Goal: Task Accomplishment & Management: Complete application form

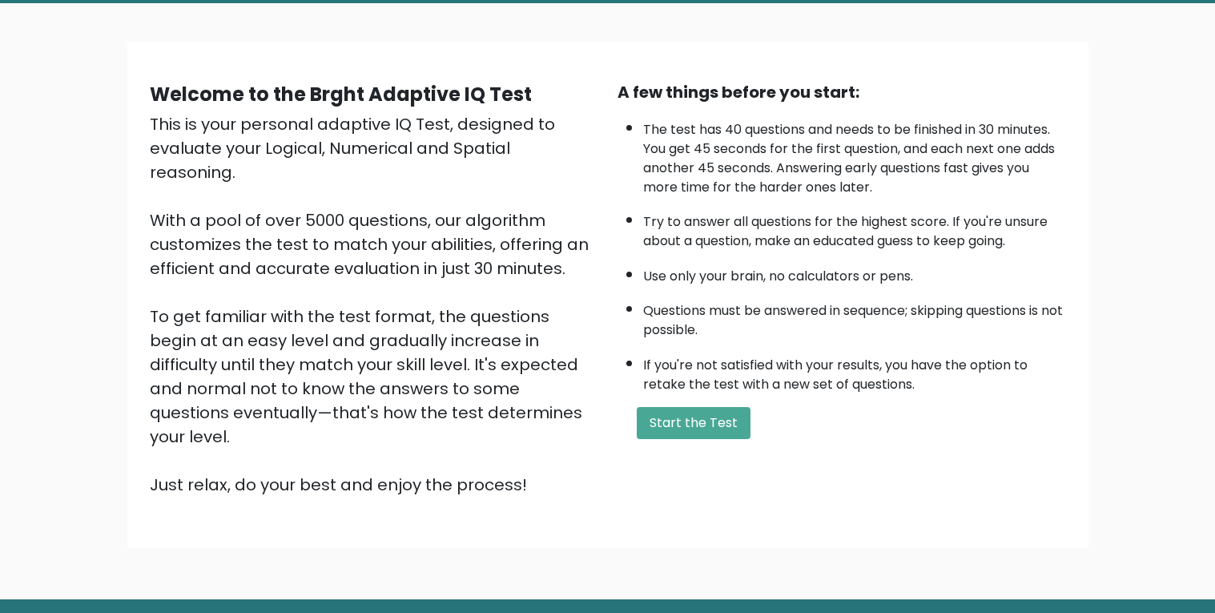
scroll to position [85, 0]
click at [690, 435] on button "Start the Test" at bounding box center [694, 423] width 114 height 32
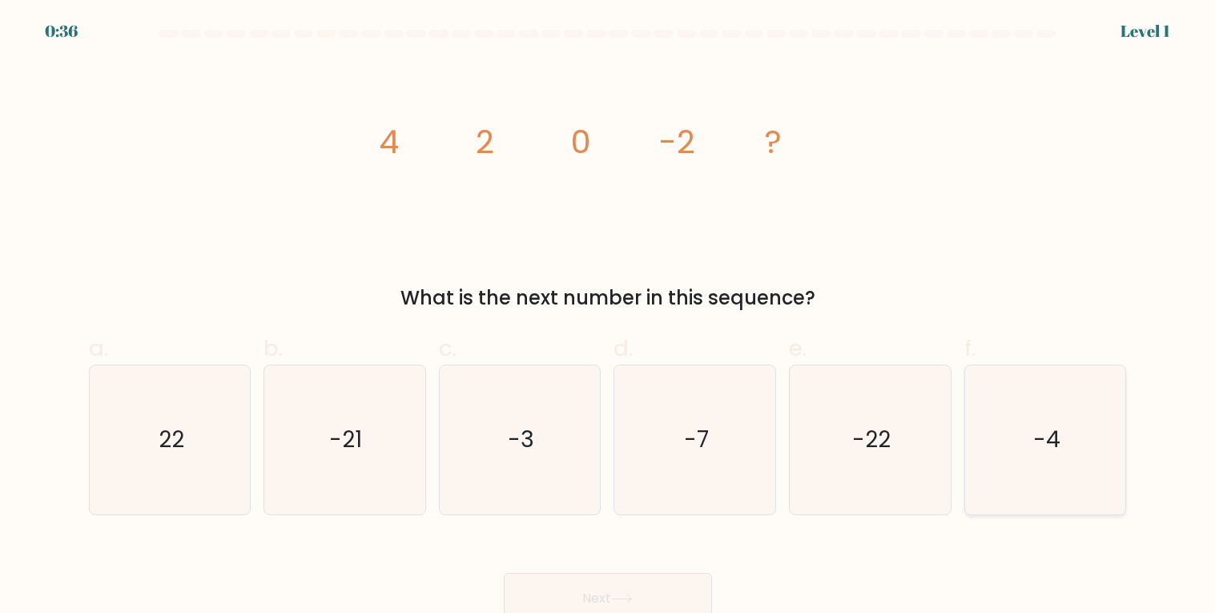
click at [1050, 447] on text "-4" at bounding box center [1046, 439] width 27 height 31
click at [609, 317] on input "f. -4" at bounding box center [608, 312] width 1 height 10
radio input "true"
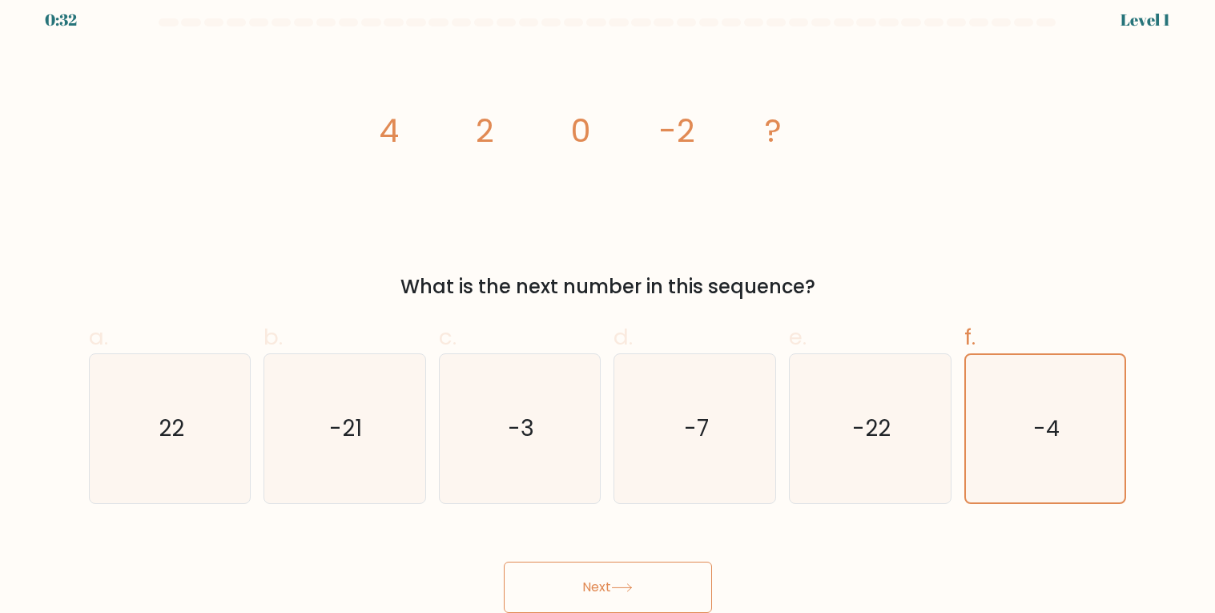
click at [610, 561] on button "Next" at bounding box center [608, 586] width 208 height 51
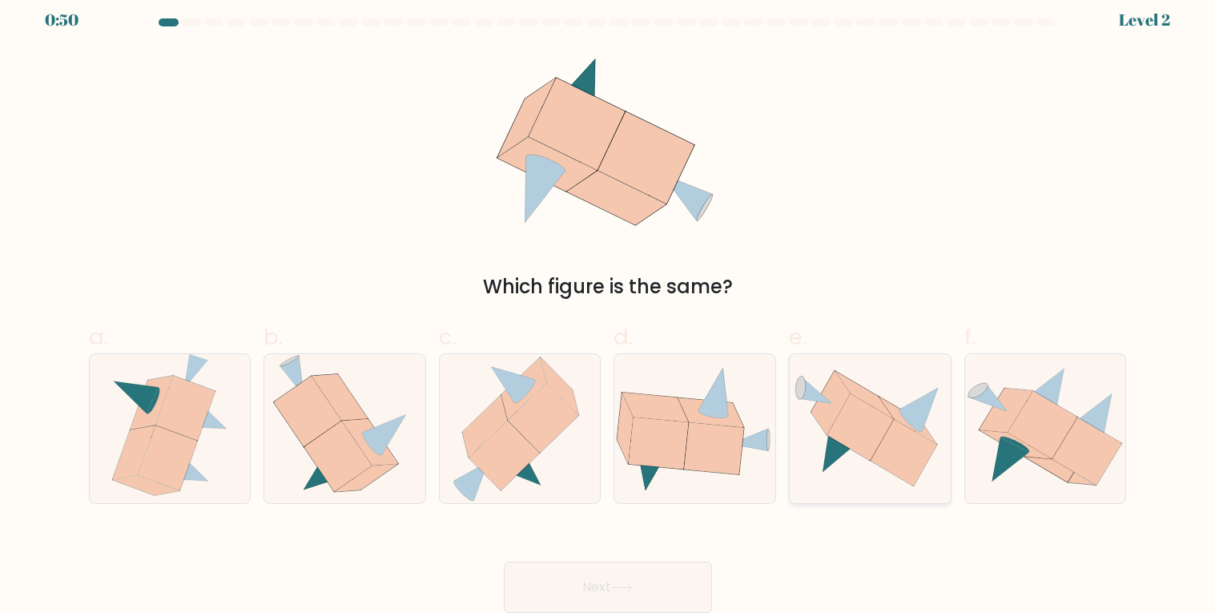
click at [837, 429] on icon at bounding box center [860, 427] width 66 height 66
click at [609, 306] on input "e." at bounding box center [608, 301] width 1 height 10
radio input "true"
click at [647, 574] on button "Next" at bounding box center [608, 586] width 208 height 51
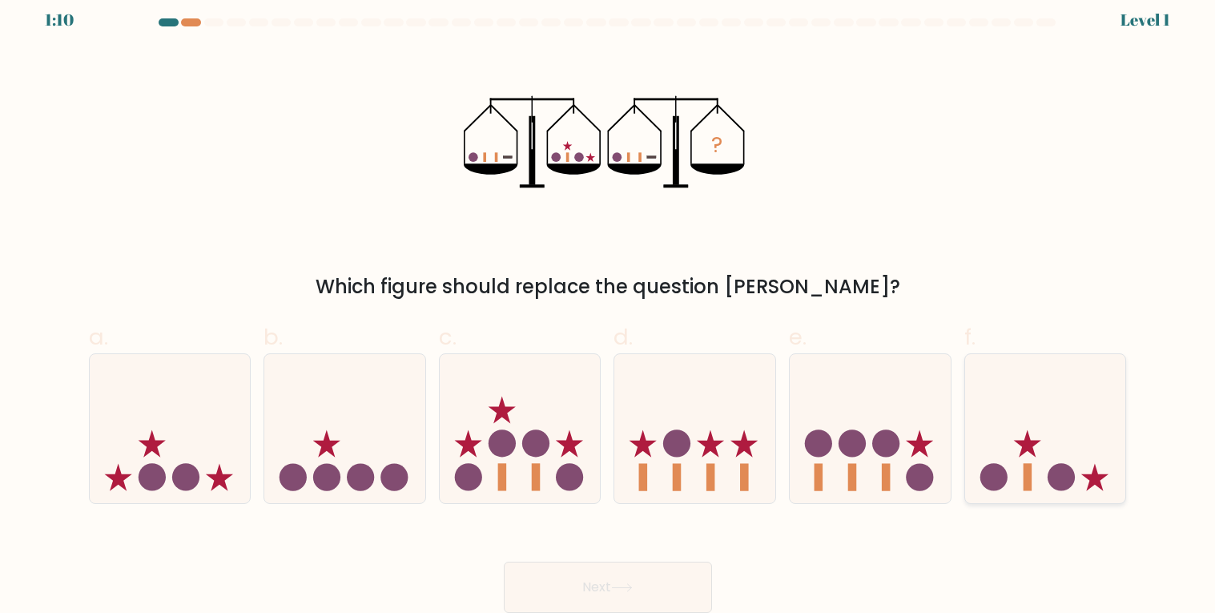
click at [1095, 457] on icon at bounding box center [1045, 428] width 161 height 133
click at [609, 306] on input "f." at bounding box center [608, 301] width 1 height 10
radio input "true"
click at [604, 567] on button "Next" at bounding box center [608, 586] width 208 height 51
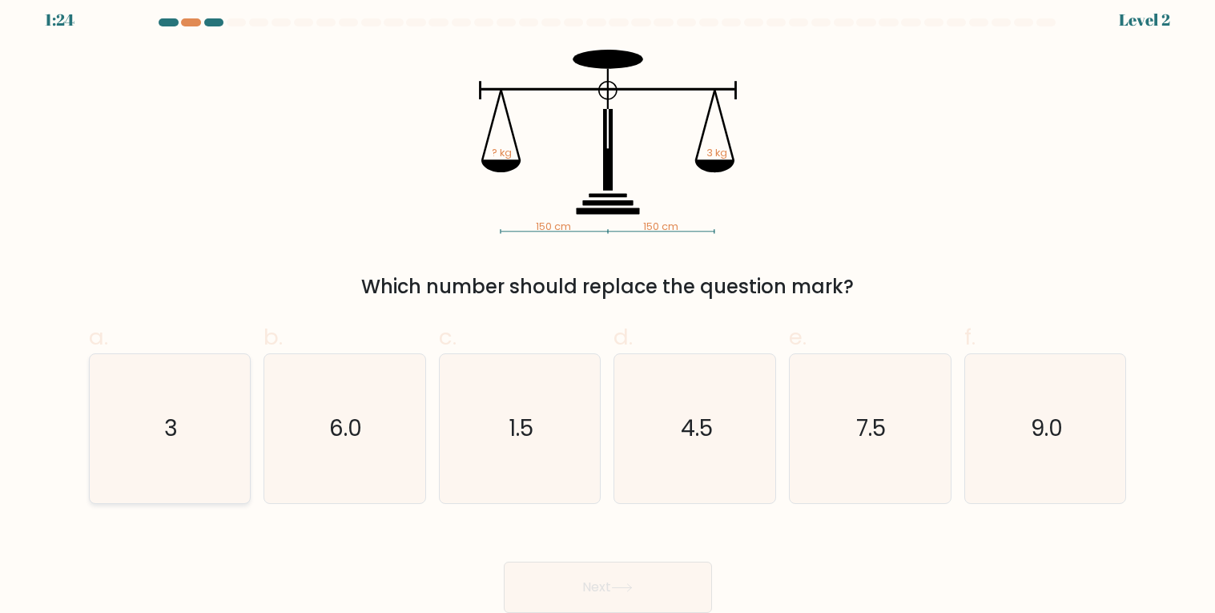
click at [133, 395] on icon "3" at bounding box center [169, 428] width 149 height 149
click at [608, 306] on input "a. 3" at bounding box center [608, 301] width 1 height 10
radio input "true"
click at [545, 581] on button "Next" at bounding box center [608, 586] width 208 height 51
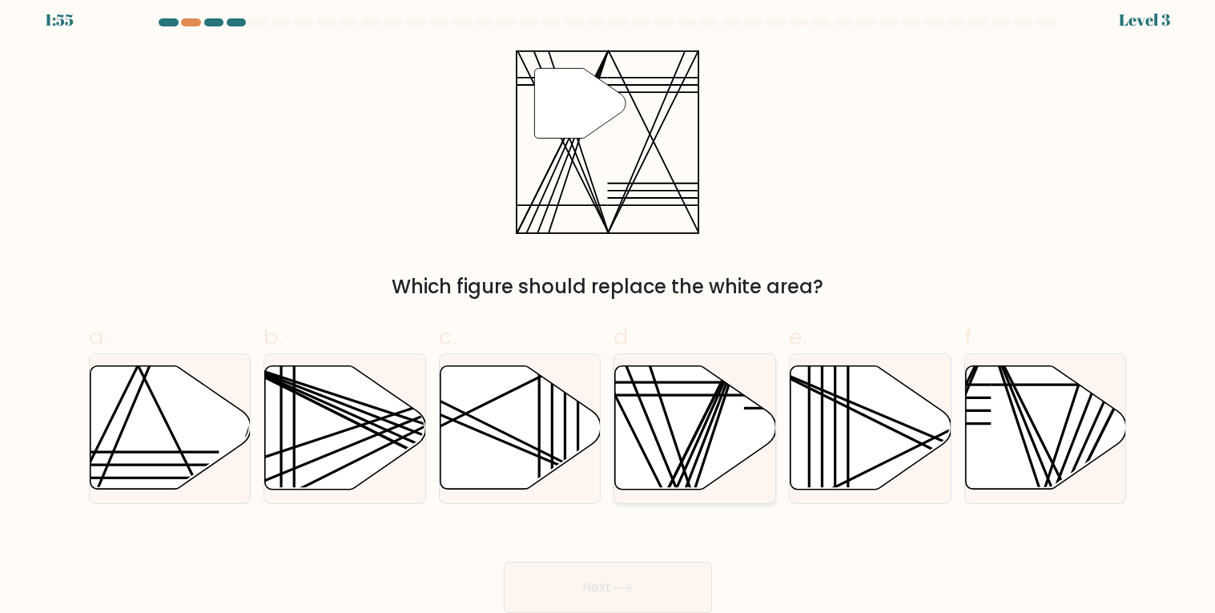
click at [697, 442] on line at bounding box center [674, 495] width 144 height 321
click at [609, 306] on input "d." at bounding box center [608, 301] width 1 height 10
radio input "true"
click at [640, 569] on button "Next" at bounding box center [608, 586] width 208 height 51
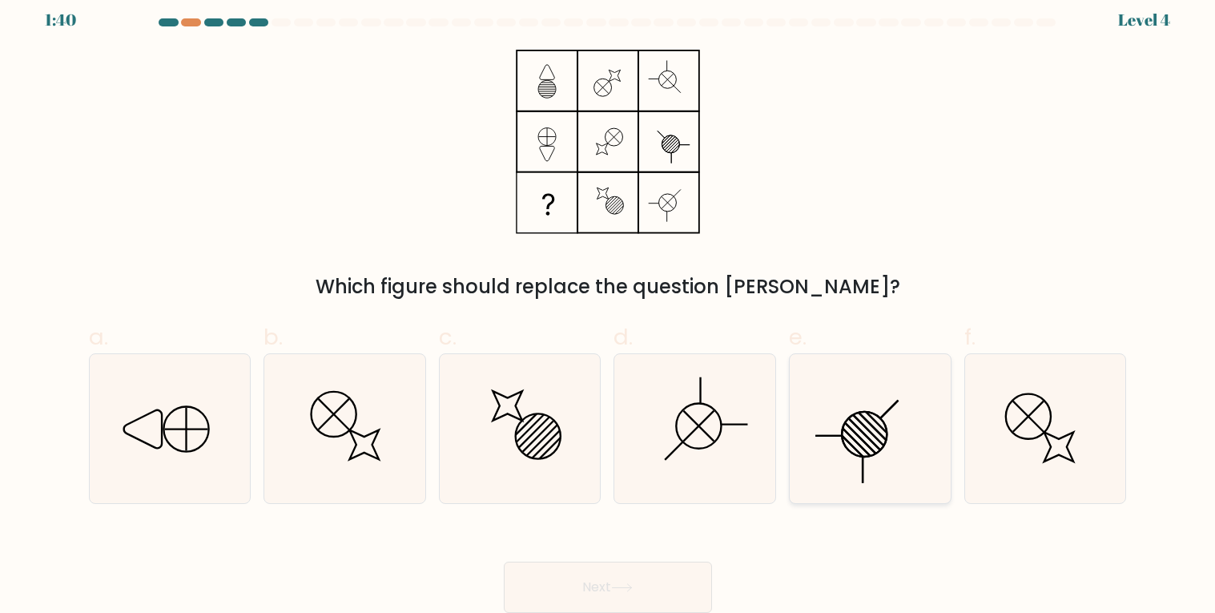
click at [812, 436] on icon at bounding box center [869, 428] width 149 height 149
click at [609, 306] on input "e." at bounding box center [608, 301] width 1 height 10
radio input "true"
click at [630, 578] on button "Next" at bounding box center [608, 586] width 208 height 51
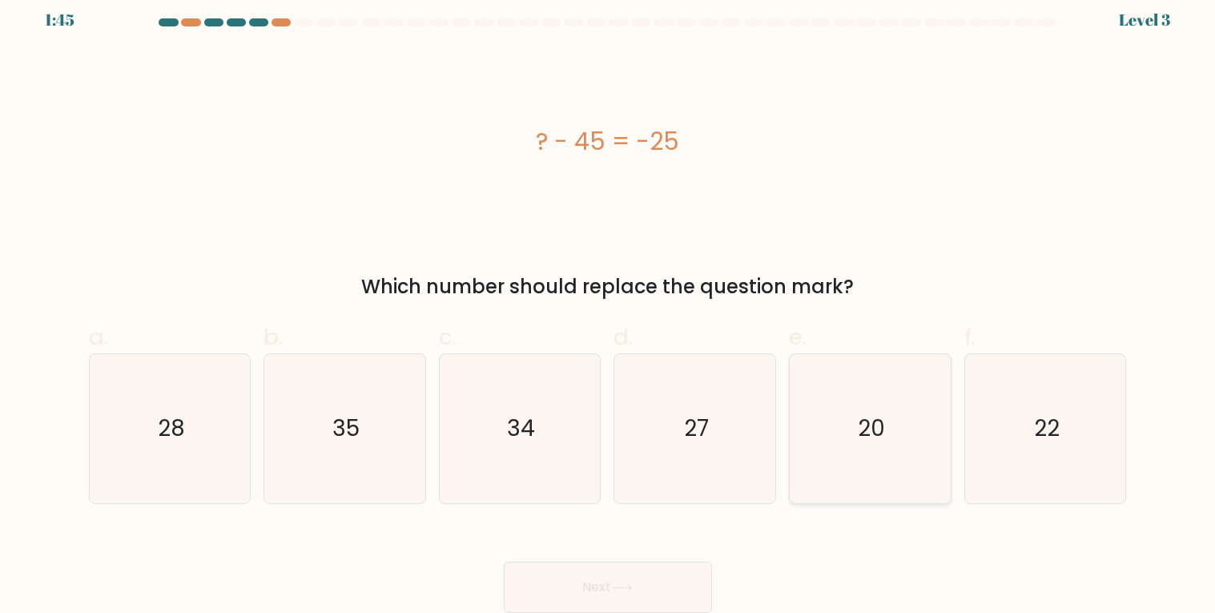
click at [855, 412] on icon "20" at bounding box center [869, 428] width 149 height 149
click at [609, 306] on input "e. 20" at bounding box center [608, 301] width 1 height 10
radio input "true"
click at [556, 577] on button "Next" at bounding box center [608, 586] width 208 height 51
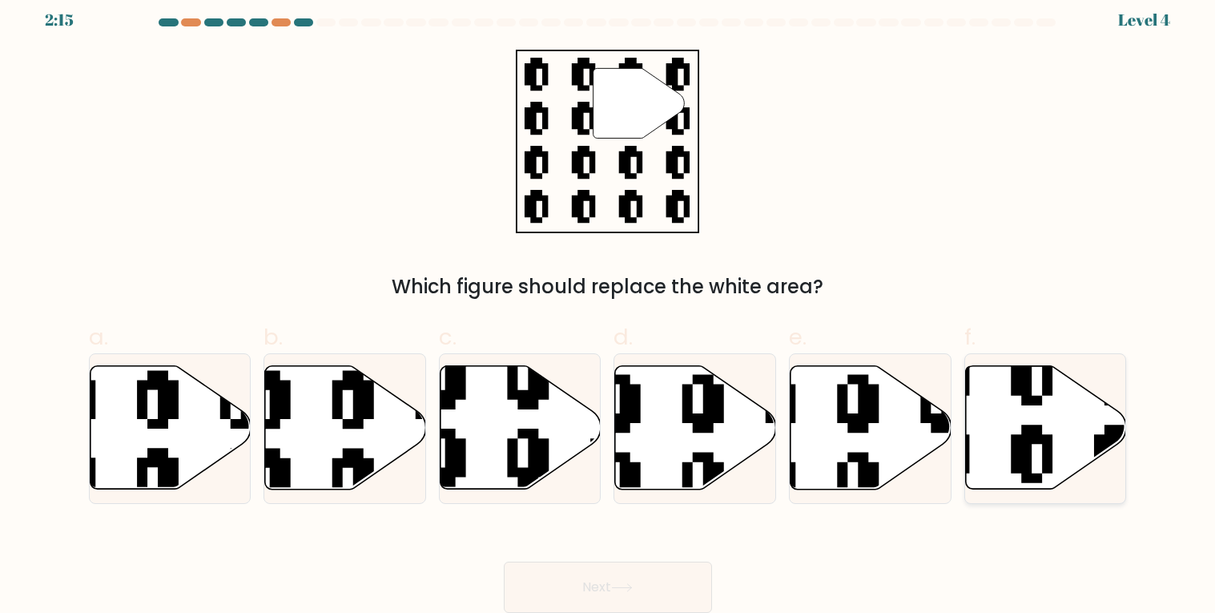
click at [1013, 429] on icon at bounding box center [1046, 427] width 161 height 123
click at [609, 306] on input "f." at bounding box center [608, 301] width 1 height 10
radio input "true"
click at [669, 563] on button "Next" at bounding box center [608, 586] width 208 height 51
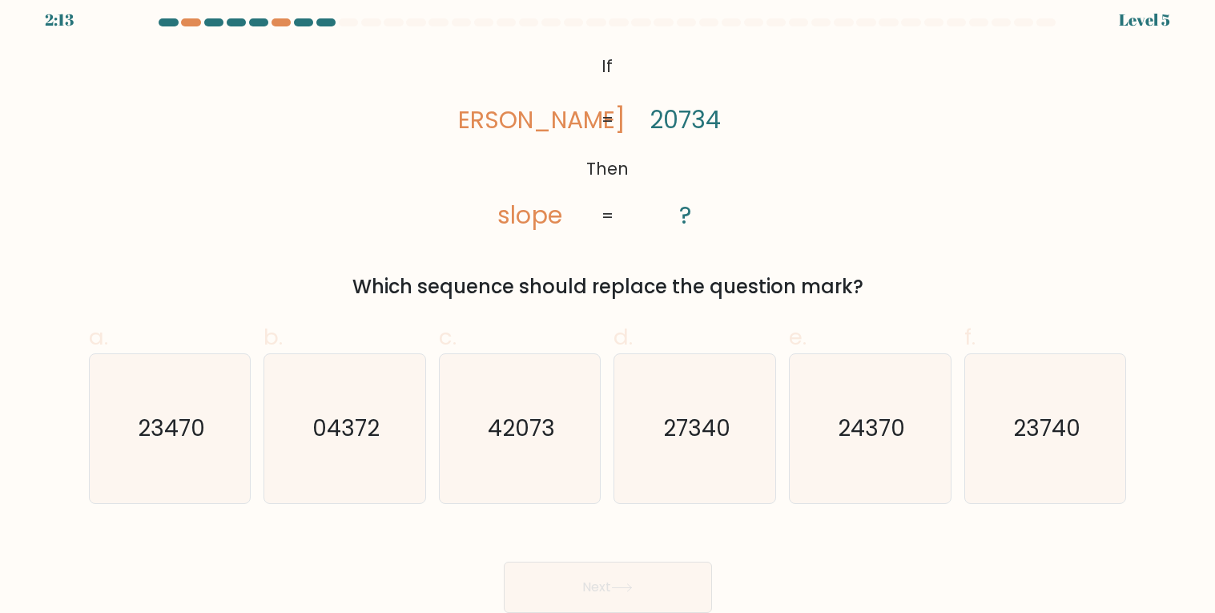
click at [669, 565] on button "Next" at bounding box center [608, 586] width 208 height 51
click at [848, 557] on div "Next" at bounding box center [607, 568] width 1057 height 90
click at [279, 18] on div at bounding box center [281, 22] width 19 height 8
click at [282, 21] on div at bounding box center [281, 22] width 19 height 8
click at [283, 21] on div at bounding box center [281, 22] width 19 height 8
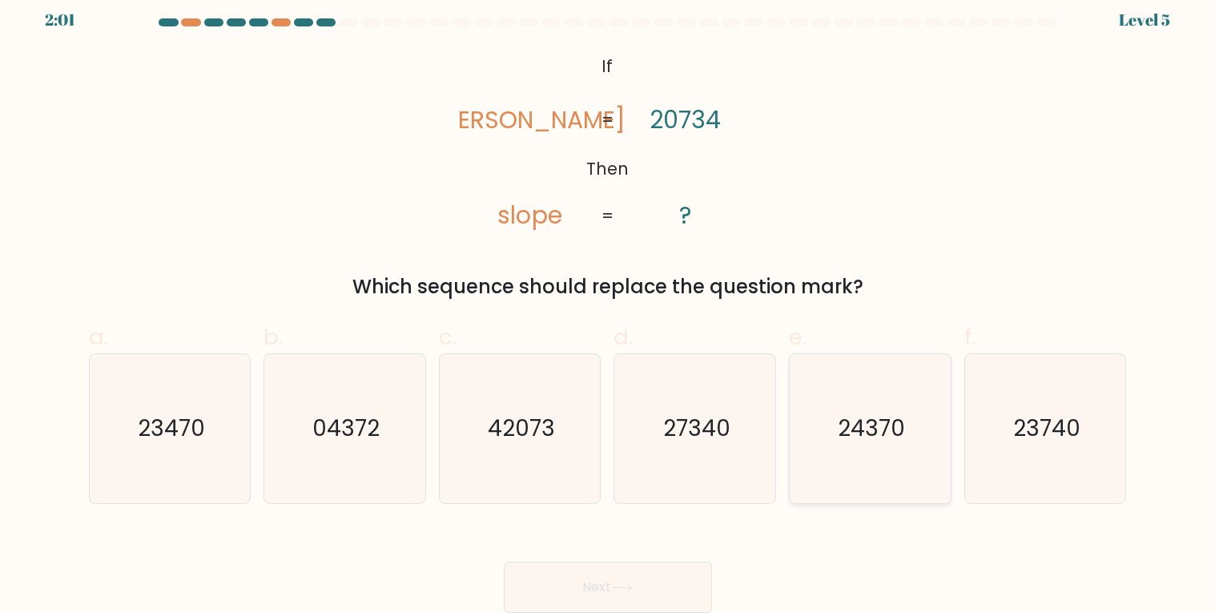
click at [813, 422] on icon "24370" at bounding box center [869, 428] width 149 height 149
click at [609, 306] on input "e. 24370" at bounding box center [608, 301] width 1 height 10
radio input "true"
click at [633, 569] on button "Next" at bounding box center [608, 586] width 208 height 51
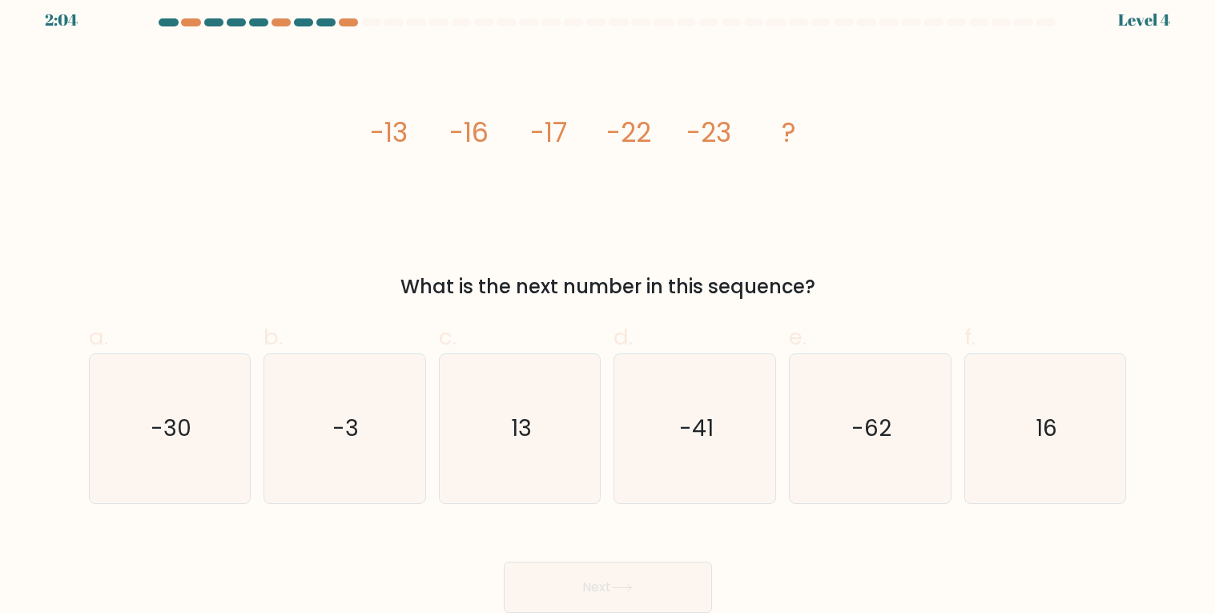
click at [574, 153] on icon "image/svg+xml -13 -16 -17 -22 -23 ?" at bounding box center [608, 142] width 481 height 184
click at [163, 385] on icon "-30" at bounding box center [169, 428] width 149 height 149
click at [608, 306] on input "a. -30" at bounding box center [608, 301] width 1 height 10
radio input "true"
click at [589, 579] on button "Next" at bounding box center [608, 586] width 208 height 51
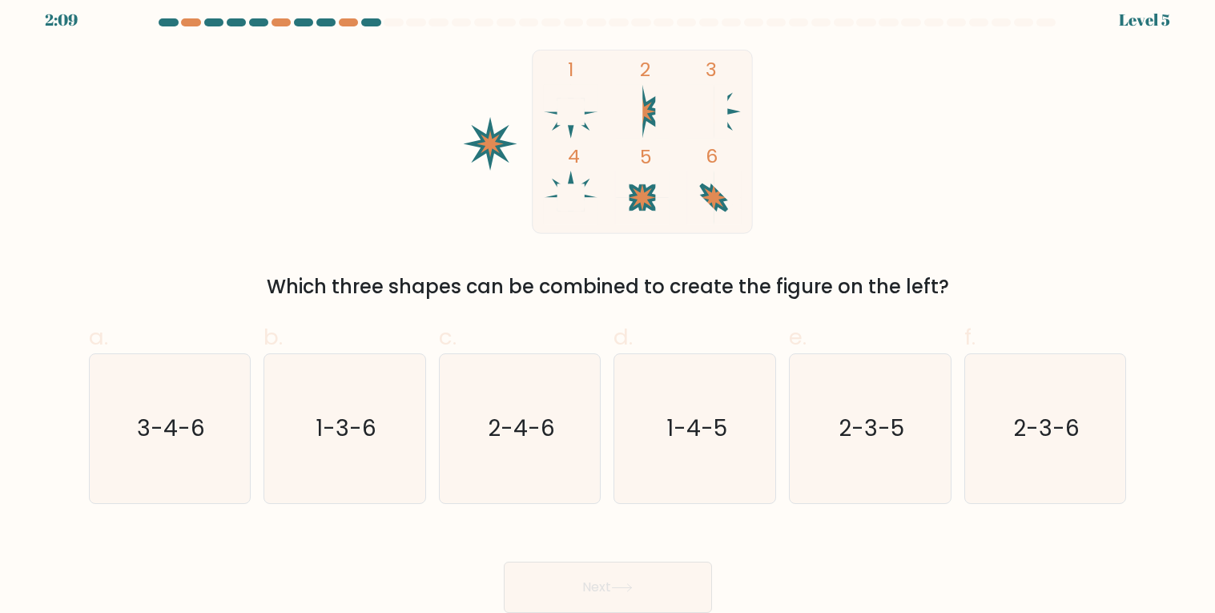
click at [683, 348] on label "d. 1-4-5" at bounding box center [695, 411] width 163 height 183
click at [609, 306] on input "d. 1-4-5" at bounding box center [608, 301] width 1 height 10
radio input "true"
click at [639, 600] on button "Next" at bounding box center [608, 586] width 208 height 51
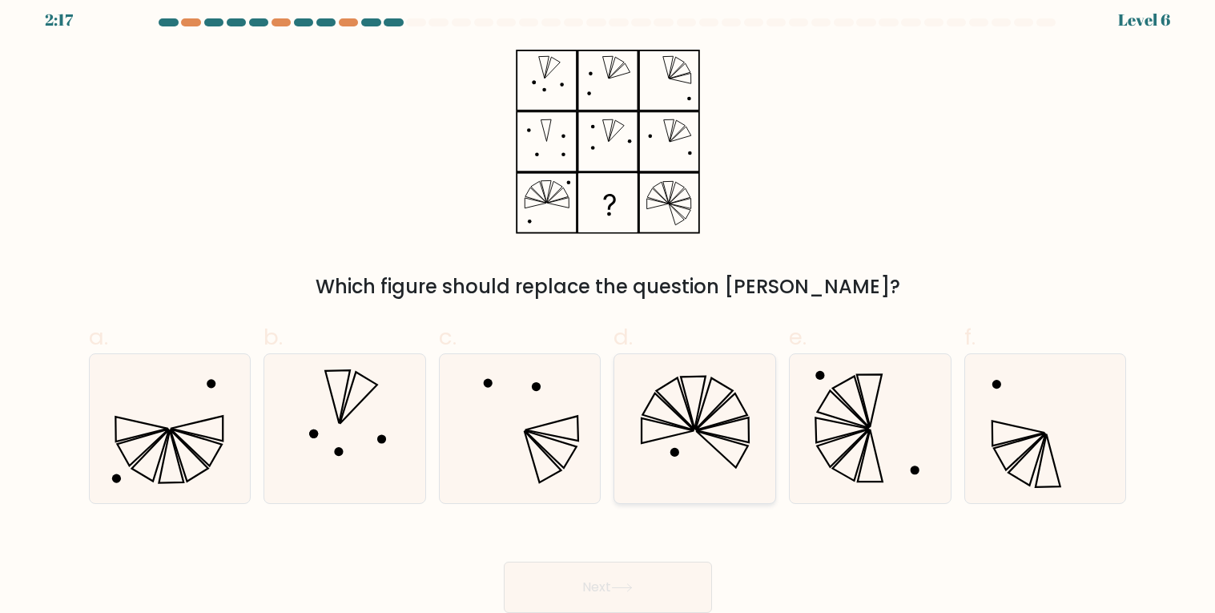
click at [722, 404] on icon at bounding box center [720, 411] width 51 height 37
click at [609, 306] on input "d." at bounding box center [608, 301] width 1 height 10
radio input "true"
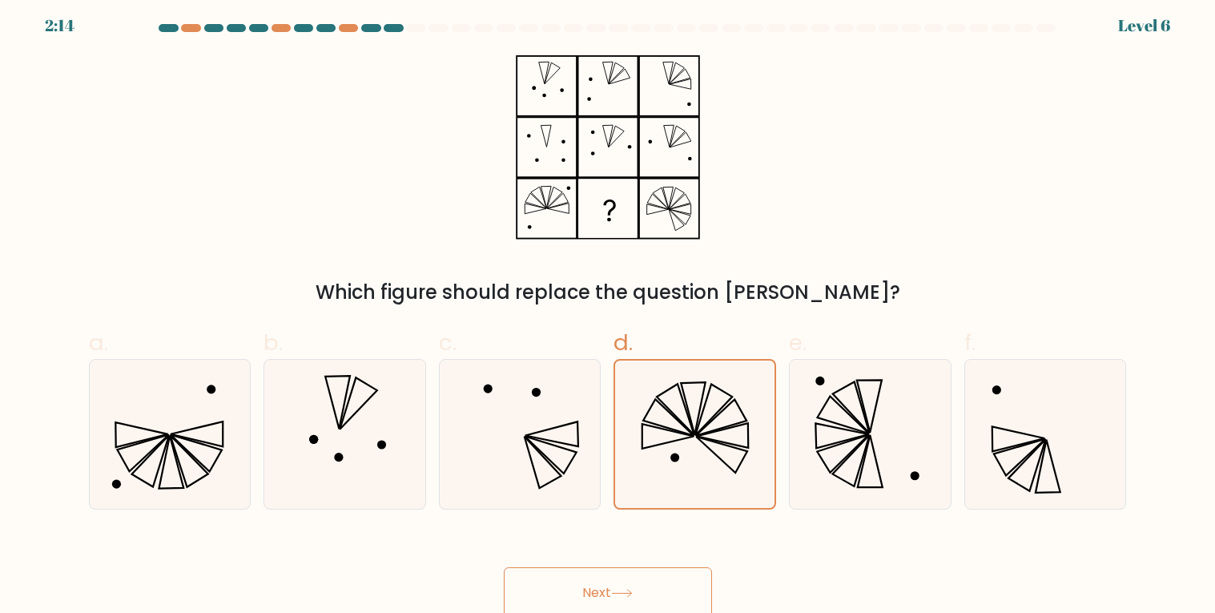
click at [613, 589] on button "Next" at bounding box center [608, 592] width 208 height 51
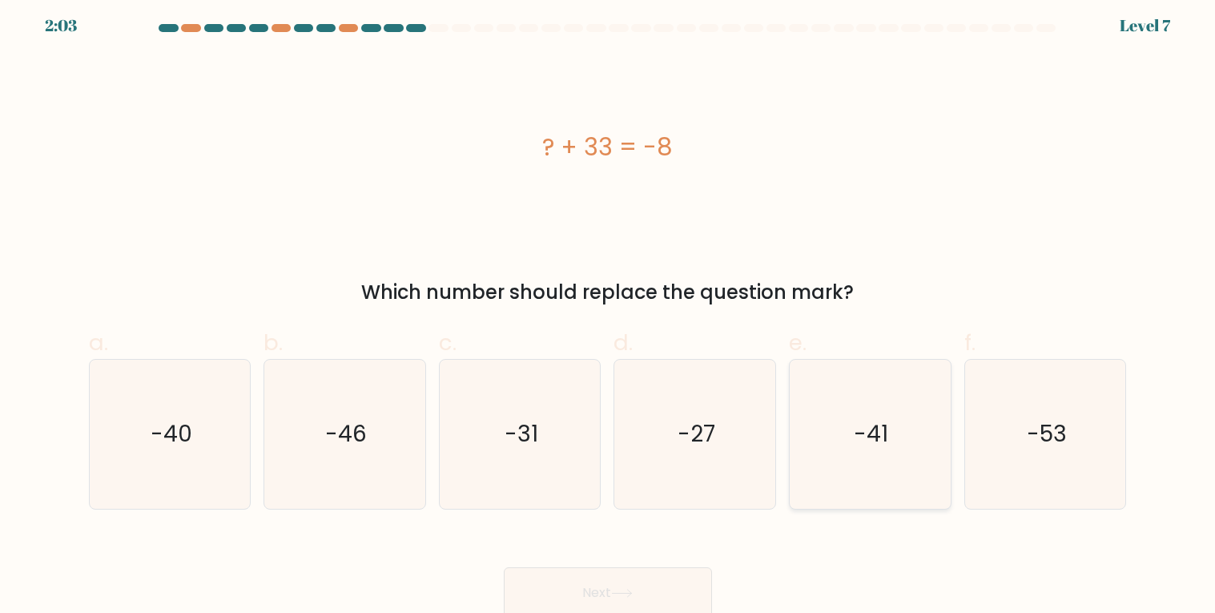
click at [875, 385] on icon "-41" at bounding box center [869, 434] width 149 height 149
click at [609, 312] on input "e. -41" at bounding box center [608, 306] width 1 height 10
radio input "true"
click at [616, 586] on button "Next" at bounding box center [608, 592] width 208 height 51
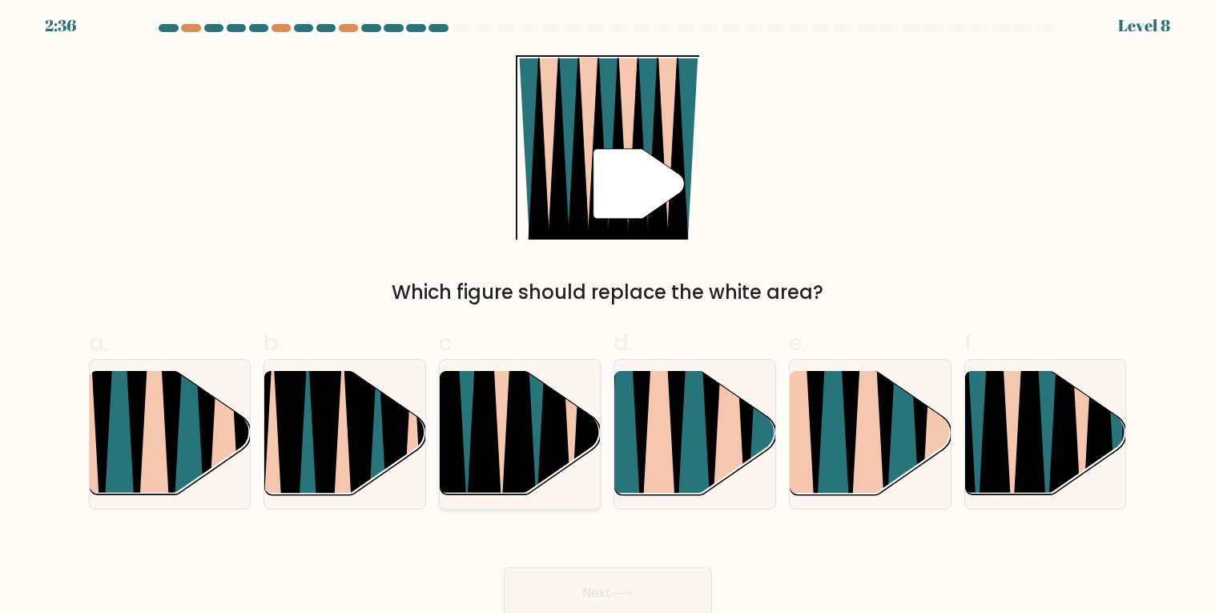
click at [464, 479] on icon at bounding box center [449, 372] width 36 height 322
click at [608, 312] on input "c." at bounding box center [608, 306] width 1 height 10
radio input "true"
click at [662, 588] on button "Next" at bounding box center [608, 592] width 208 height 51
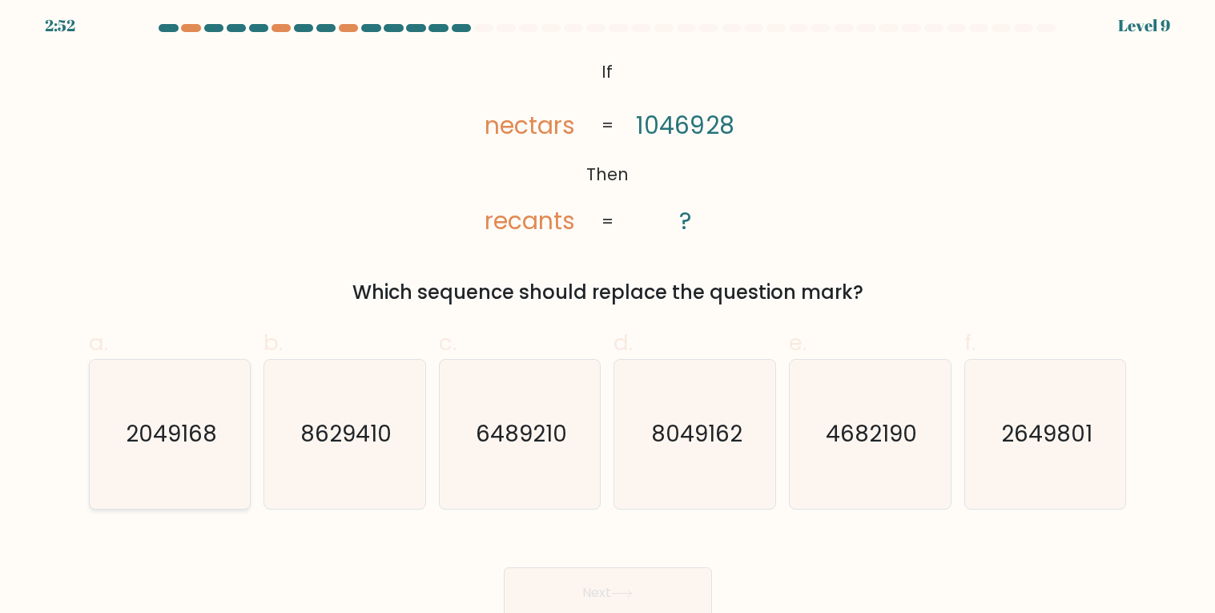
click at [161, 425] on text "2049168" at bounding box center [171, 433] width 91 height 31
click at [608, 312] on input "a. 2049168" at bounding box center [608, 306] width 1 height 10
radio input "true"
click at [606, 580] on button "Next" at bounding box center [608, 592] width 208 height 51
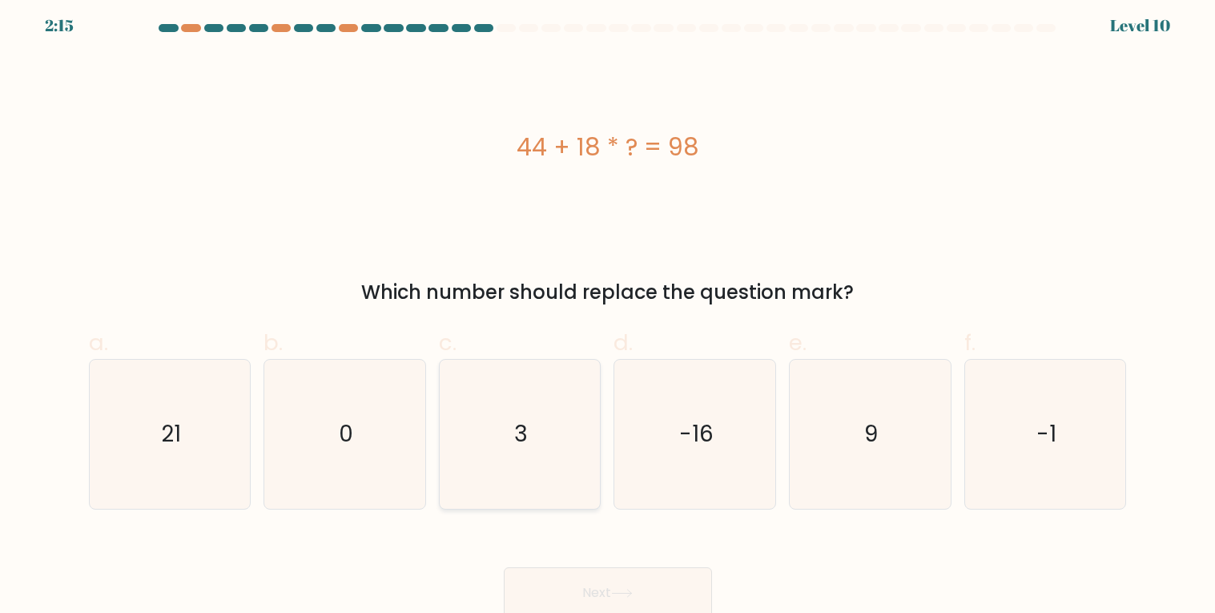
click at [518, 418] on text "3" at bounding box center [521, 433] width 14 height 31
click at [608, 312] on input "c. 3" at bounding box center [608, 306] width 1 height 10
radio input "true"
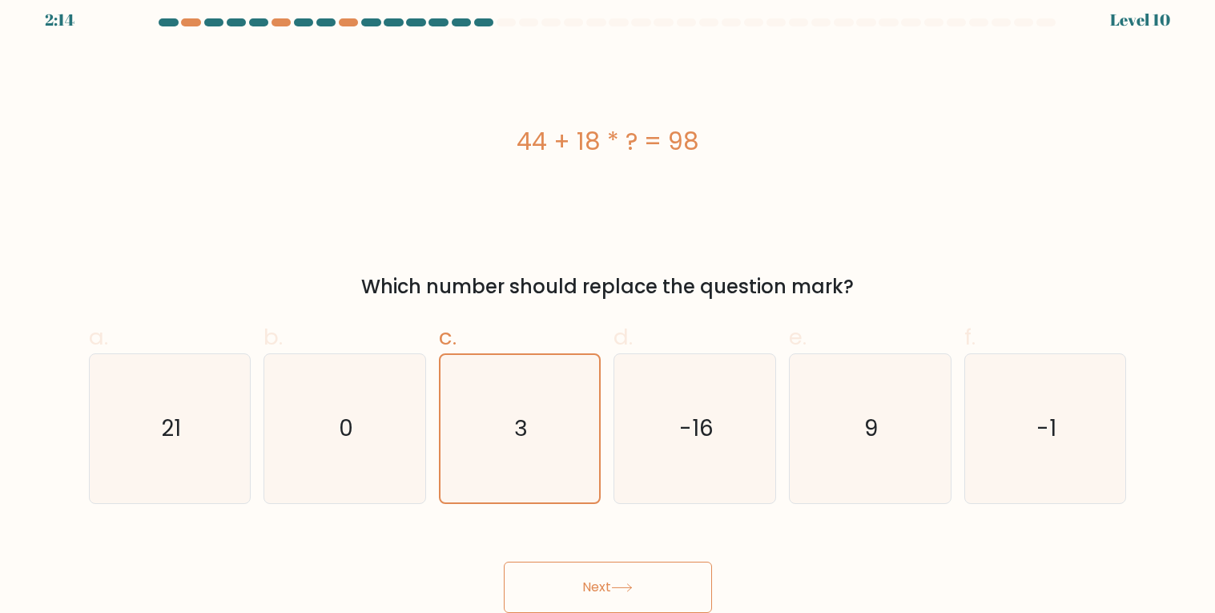
click at [560, 570] on button "Next" at bounding box center [608, 586] width 208 height 51
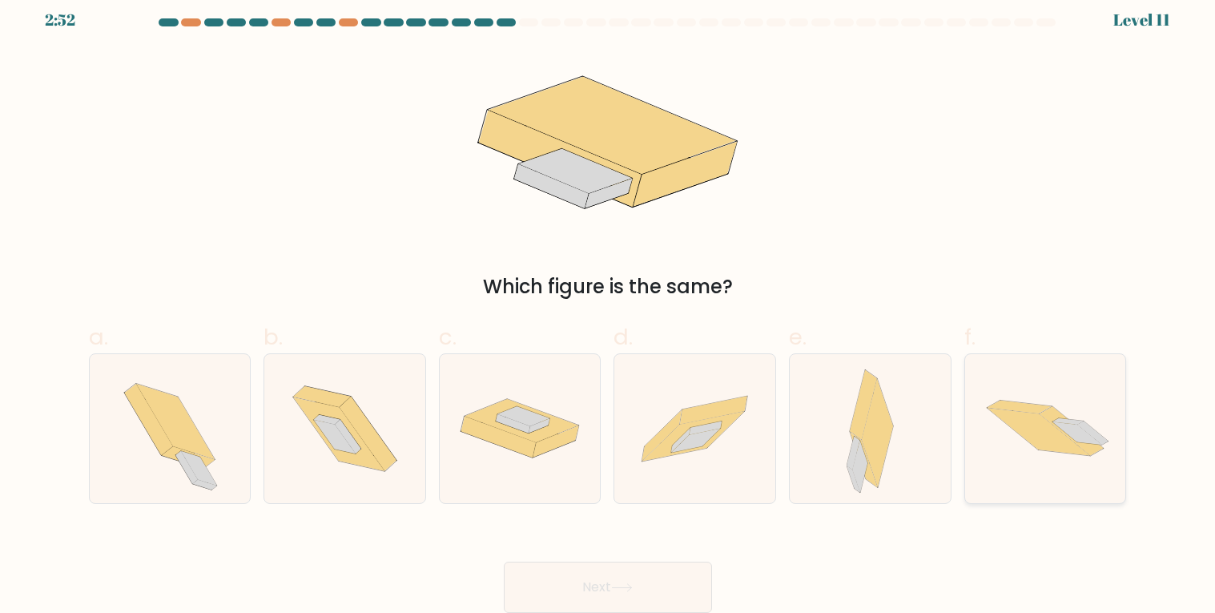
click at [1022, 404] on icon at bounding box center [1019, 406] width 65 height 13
click at [609, 306] on input "f." at bounding box center [608, 301] width 1 height 10
radio input "true"
click at [660, 591] on button "Next" at bounding box center [608, 586] width 208 height 51
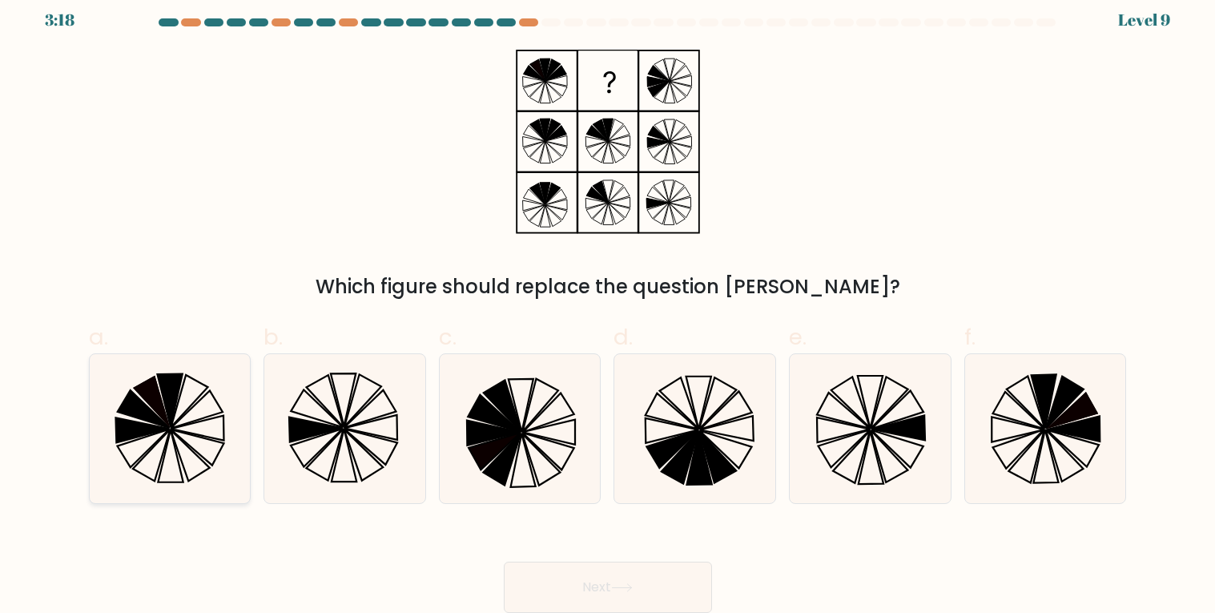
click at [111, 441] on icon at bounding box center [169, 428] width 149 height 149
click at [608, 306] on input "a." at bounding box center [608, 301] width 1 height 10
radio input "true"
click at [674, 574] on button "Next" at bounding box center [608, 586] width 208 height 51
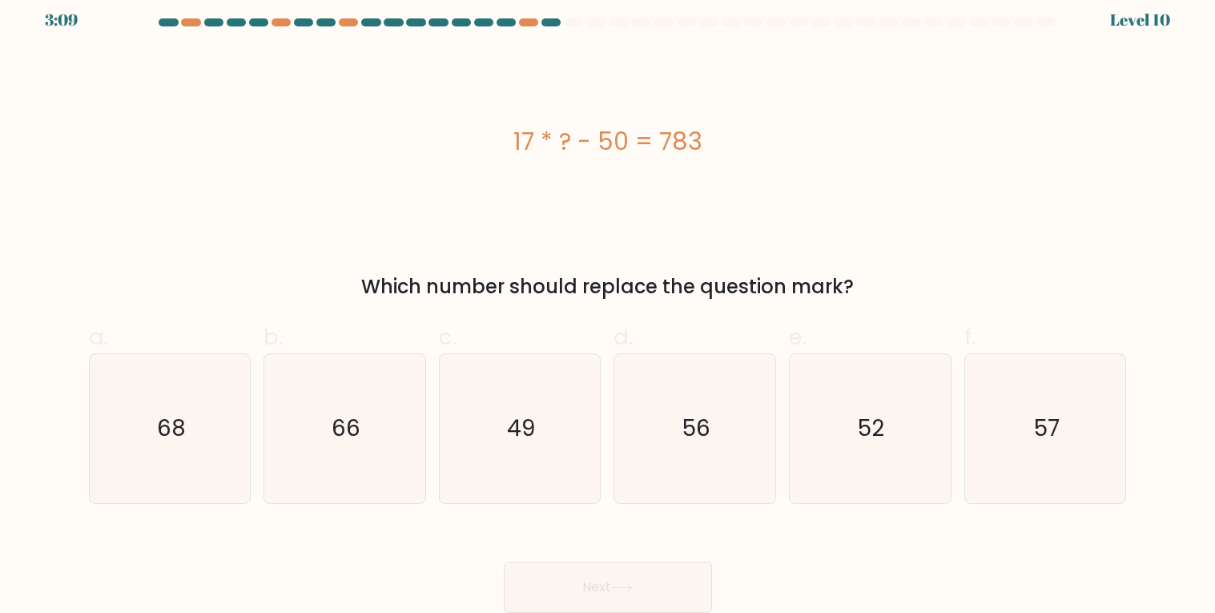
click at [662, 149] on div "17 * ? - 50 = 783" at bounding box center [608, 141] width 1038 height 36
drag, startPoint x: 785, startPoint y: 103, endPoint x: 659, endPoint y: 98, distance: 125.9
click at [659, 98] on div "17 * ? - 50 = 783" at bounding box center [608, 142] width 1038 height 184
click at [975, 191] on div "17 * ? - 50 = 783" at bounding box center [608, 142] width 1038 height 184
